Goal: Check status: Check status

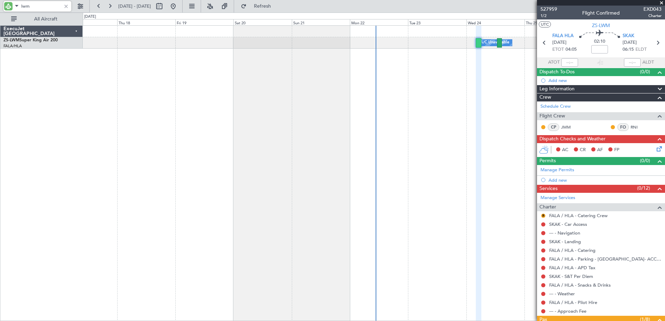
click at [24, 3] on input "lwm" at bounding box center [41, 6] width 40 height 10
drag, startPoint x: 0, startPoint y: 0, endPoint x: 22, endPoint y: 5, distance: 22.0
click at [24, 4] on input "lwm" at bounding box center [41, 6] width 40 height 10
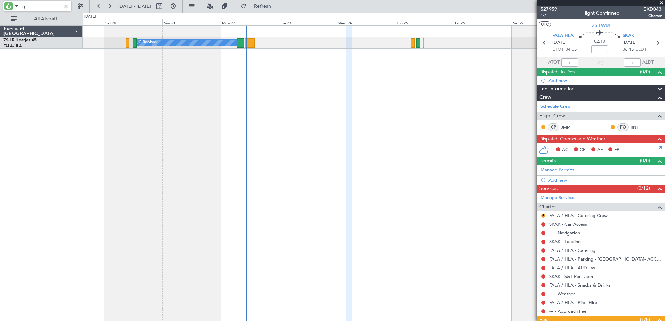
click at [297, 127] on div "A/C Booked A/C Booked" at bounding box center [374, 173] width 582 height 296
type input "l"
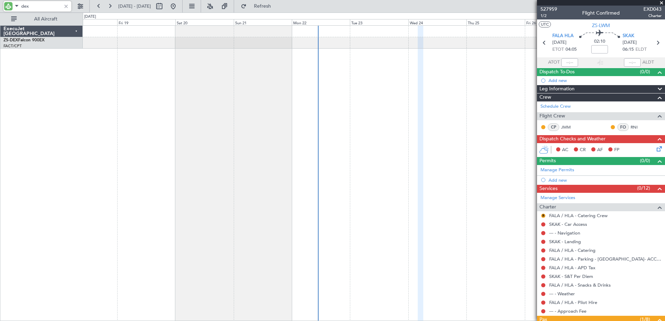
click at [446, 196] on div "A/C Booked" at bounding box center [374, 173] width 582 height 296
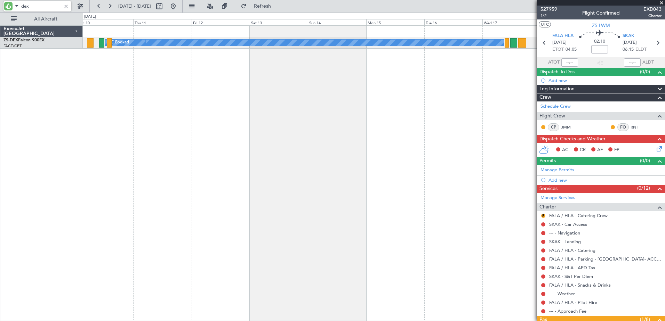
click at [516, 172] on div "A/C Booked A/C Booked" at bounding box center [374, 173] width 582 height 296
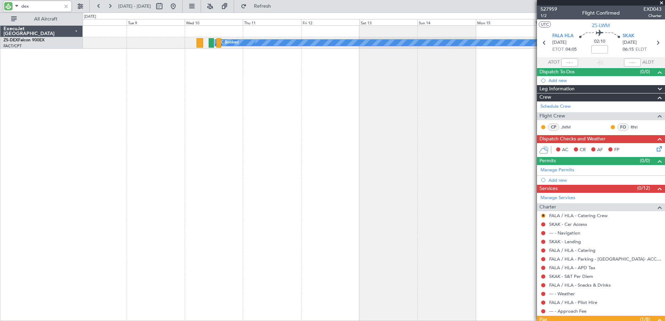
click at [422, 184] on div "A/C Booked A/C Booked" at bounding box center [374, 173] width 582 height 296
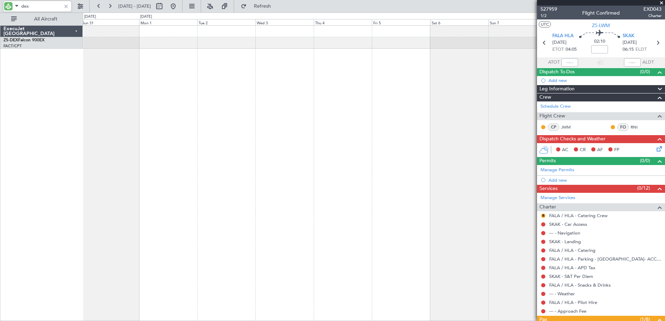
click at [343, 183] on div "A/C Booked A/C Booked" at bounding box center [374, 173] width 582 height 296
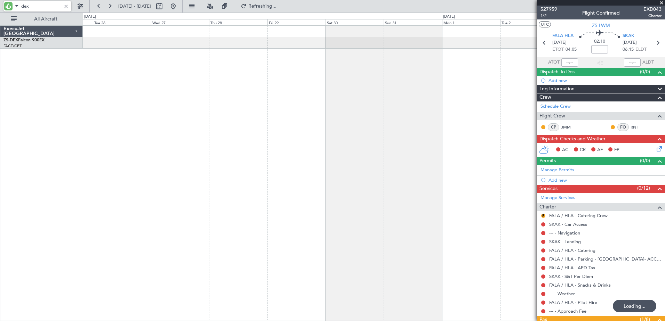
click at [388, 203] on div at bounding box center [374, 173] width 582 height 296
type input "dex"
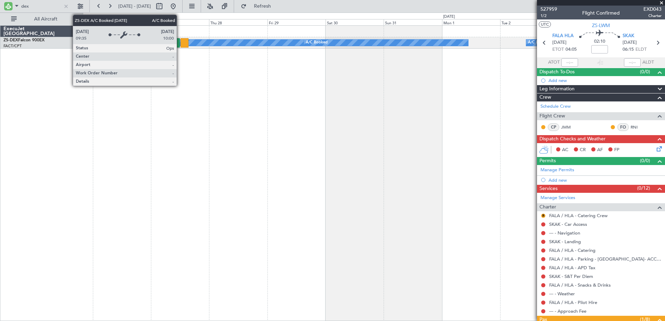
click at [180, 45] on div "A/C Booked" at bounding box center [232, 43] width 233 height 6
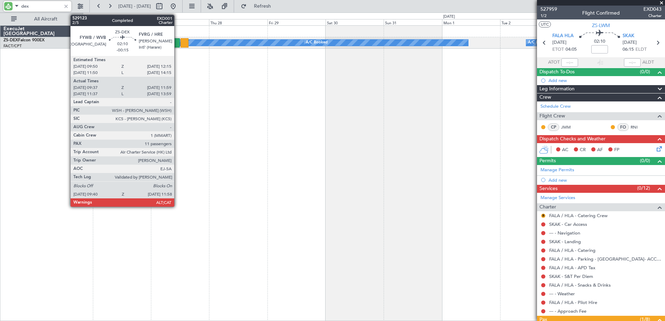
click at [177, 42] on div at bounding box center [177, 42] width 6 height 9
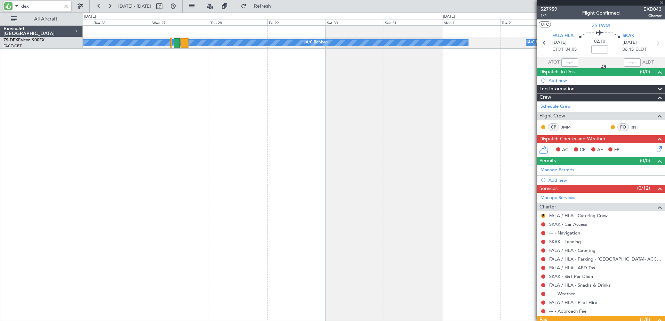
type input "-00:15"
type input "09:47"
type input "11:54"
type input "11"
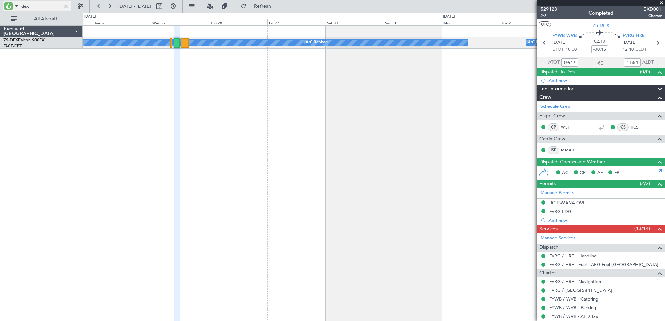
click at [14, 7] on span at bounding box center [17, 5] width 8 height 9
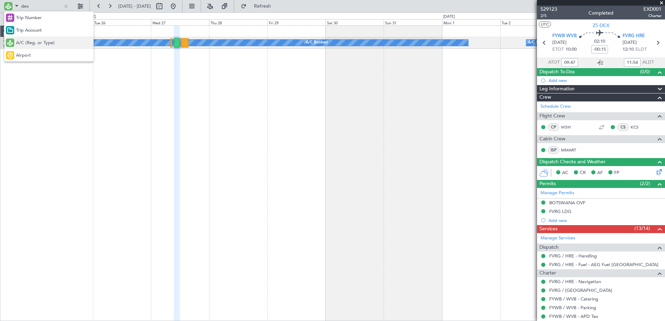
drag, startPoint x: 19, startPoint y: 53, endPoint x: 21, endPoint y: 46, distance: 7.2
click at [21, 46] on div "Trip Number Trip Account A/C (Reg. or Type) Airport" at bounding box center [48, 36] width 89 height 50
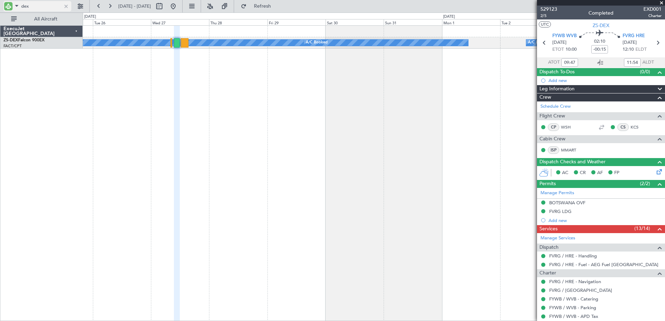
drag, startPoint x: 21, startPoint y: 46, endPoint x: 12, endPoint y: 6, distance: 41.4
click at [12, 5] on div at bounding box center [8, 6] width 8 height 8
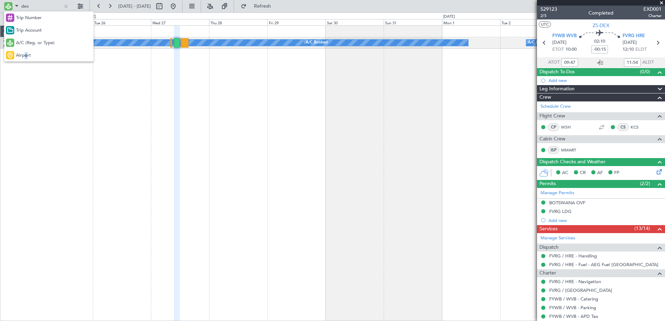
click at [26, 56] on span "Airport" at bounding box center [23, 55] width 15 height 7
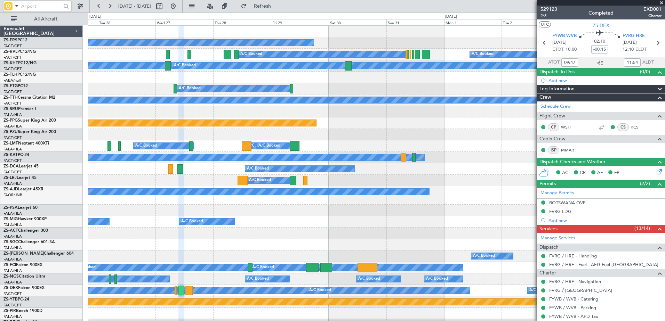
drag, startPoint x: 26, startPoint y: 56, endPoint x: 22, endPoint y: 5, distance: 51.7
click at [22, 5] on input "text" at bounding box center [41, 6] width 40 height 10
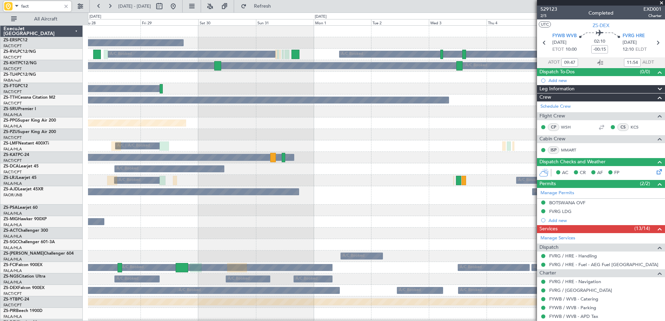
click at [0, 125] on html "fact [DATE] - [DATE] Refresh Quick Links All Aircraft Planned Maint A/C Booked …" at bounding box center [332, 160] width 665 height 321
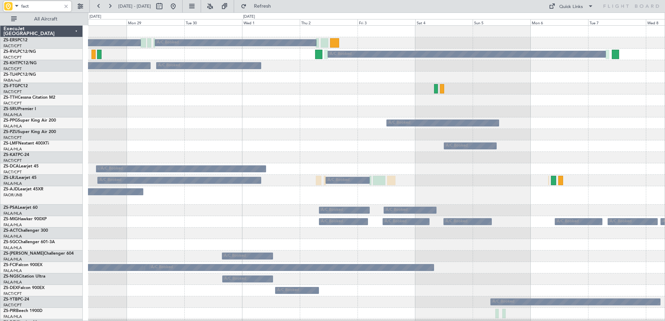
click at [480, 174] on div "A/C Booked A/C Booked" at bounding box center [376, 169] width 577 height 11
type input "fact"
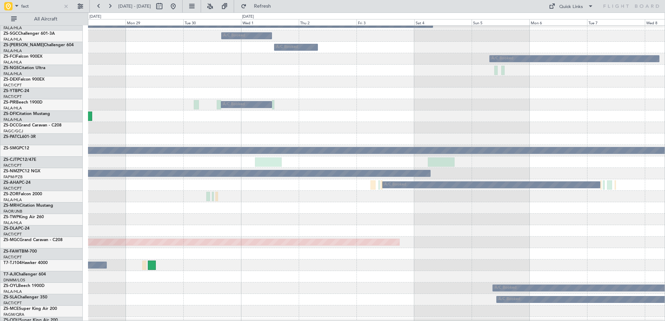
scroll to position [244, 0]
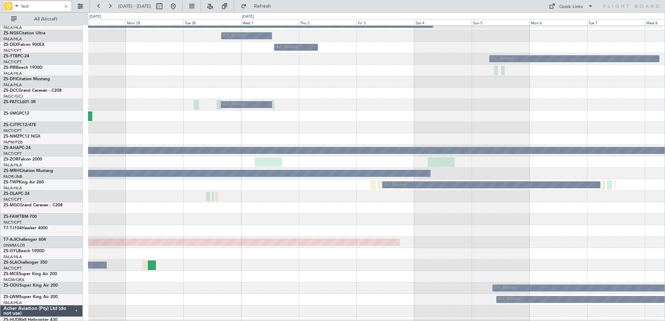
click at [17, 8] on span at bounding box center [17, 5] width 8 height 9
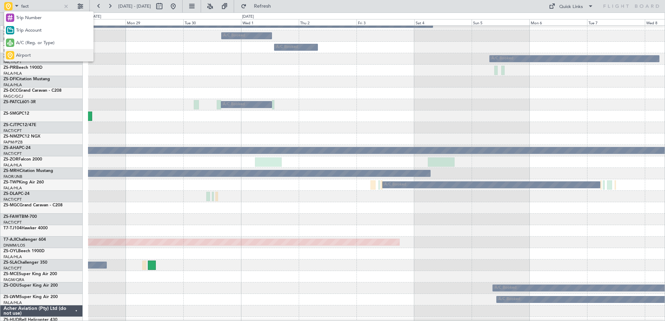
click at [33, 53] on div "Airport" at bounding box center [48, 55] width 89 height 13
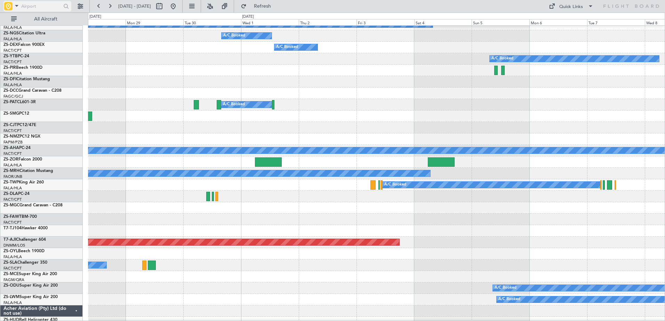
click at [35, 8] on input "text" at bounding box center [41, 6] width 40 height 10
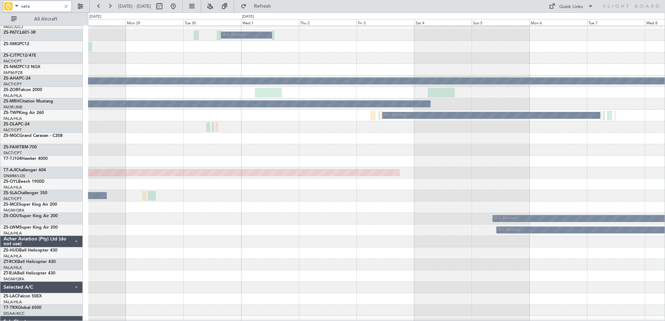
scroll to position [354, 0]
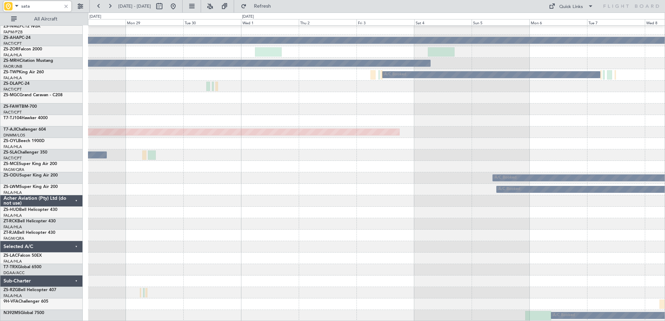
type input "sata"
